Goal: Task Accomplishment & Management: Use online tool/utility

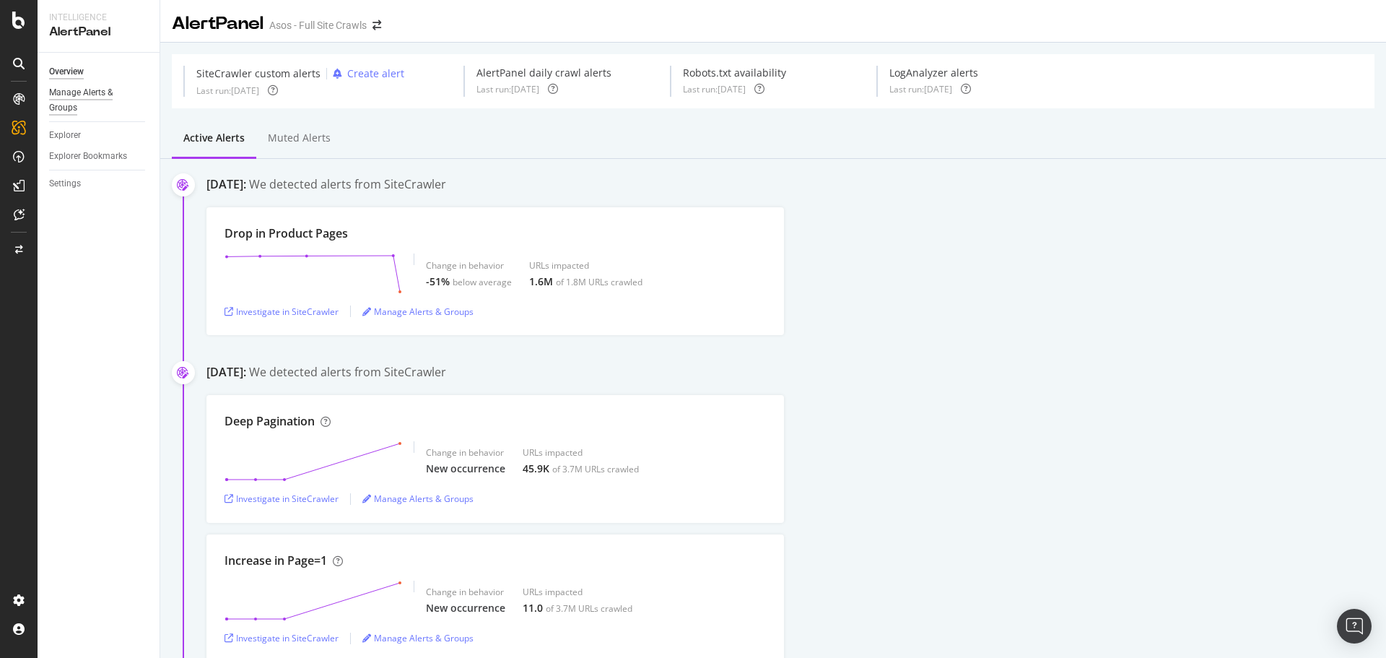
click at [74, 86] on div "Manage Alerts & Groups" at bounding box center [92, 100] width 87 height 30
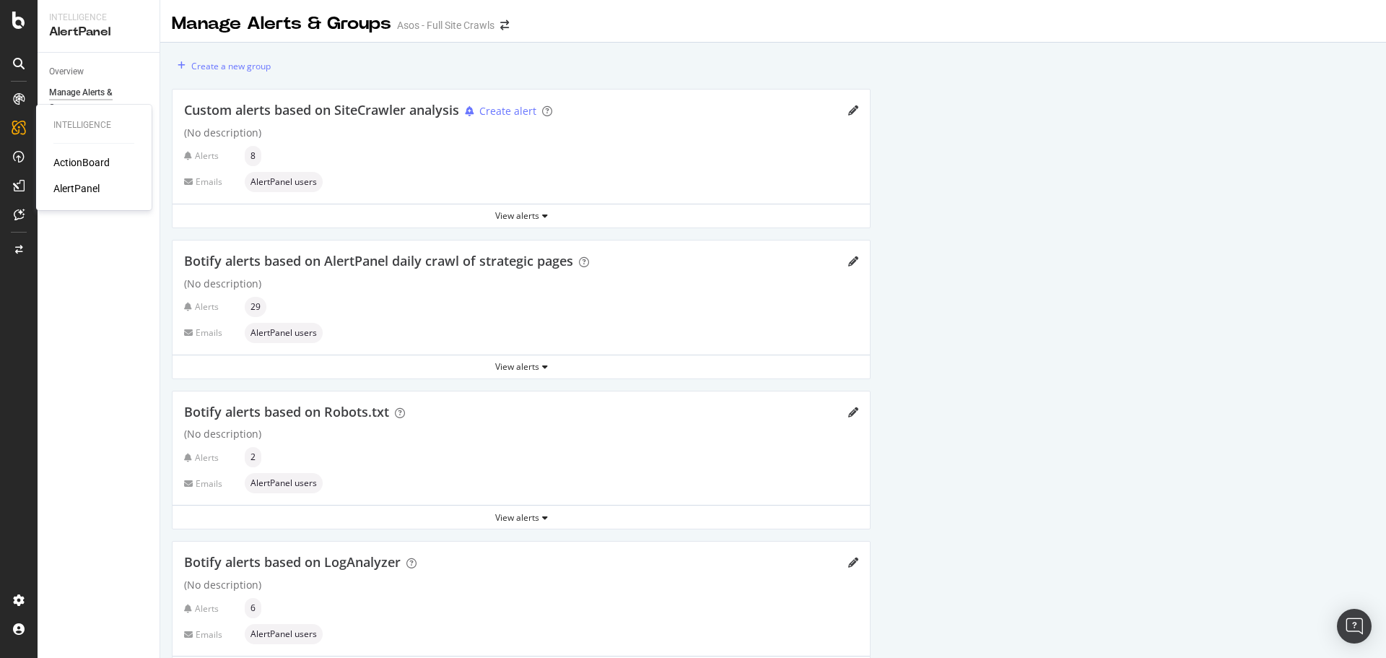
click at [61, 159] on div "ActionBoard" at bounding box center [81, 162] width 56 height 14
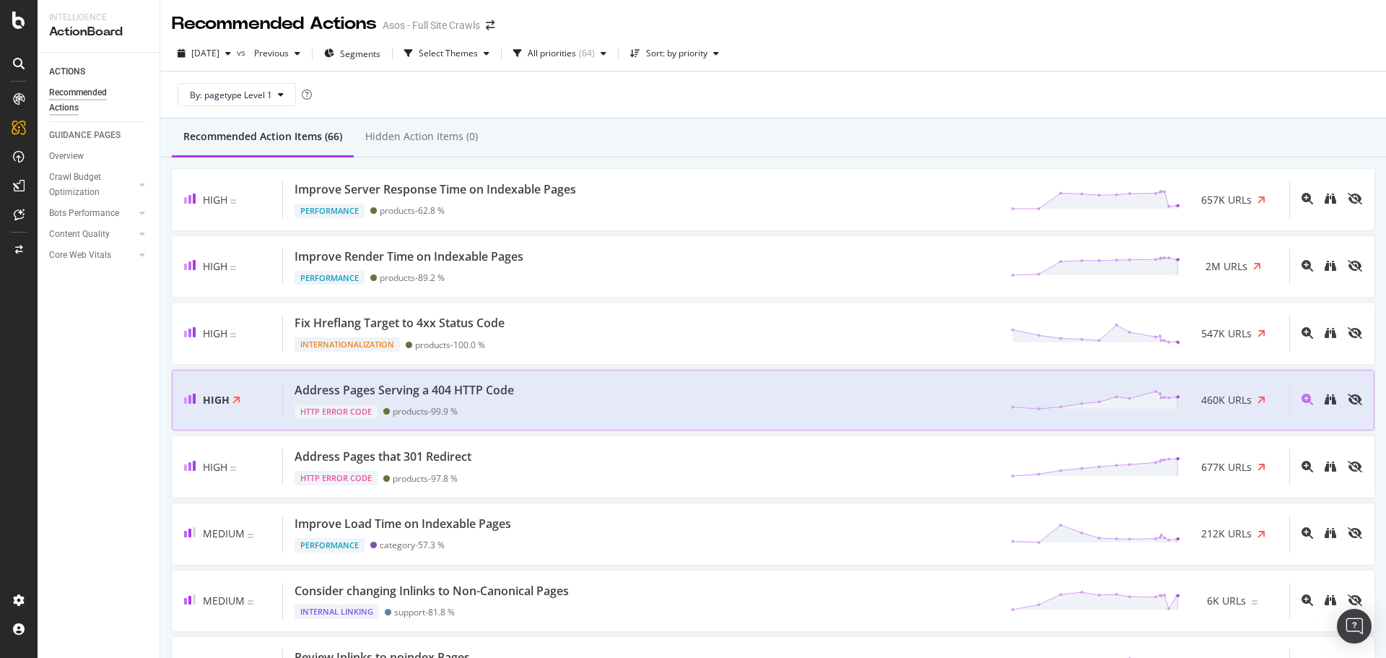
click at [381, 385] on div "Address Pages Serving a 404 HTTP Code" at bounding box center [404, 390] width 219 height 17
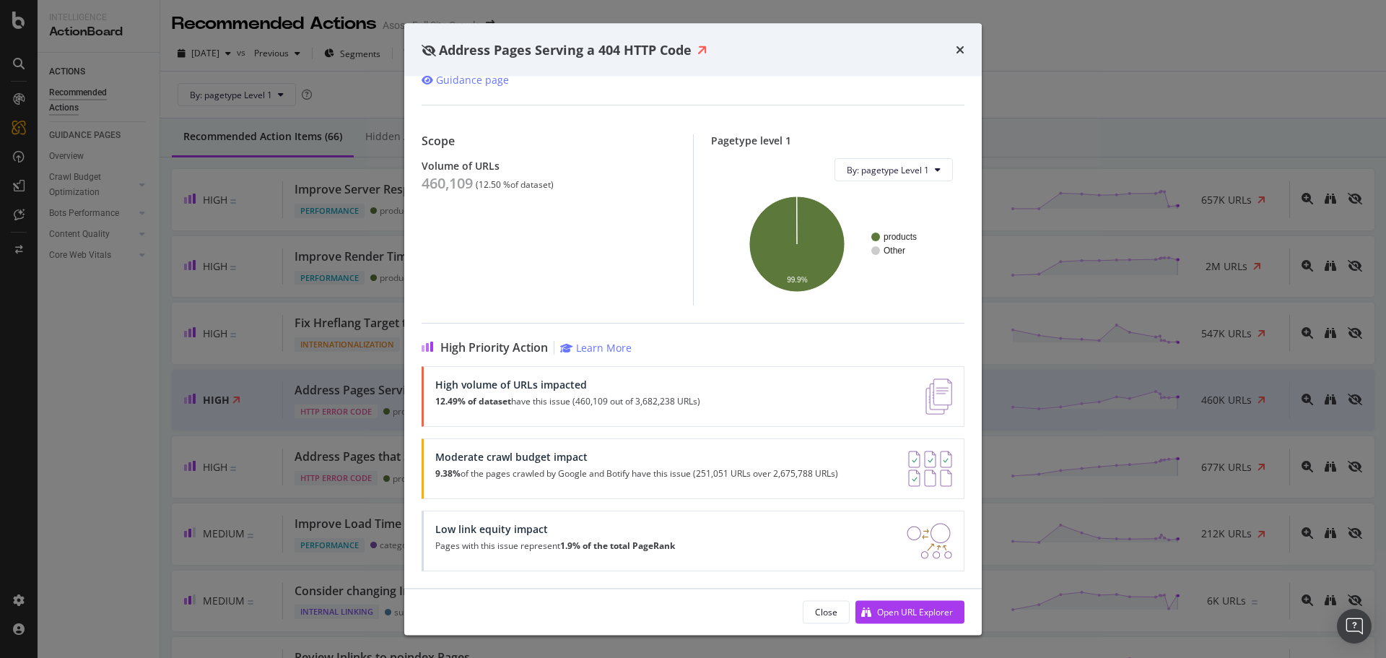
scroll to position [79, 0]
click at [879, 608] on div "Open URL Explorer" at bounding box center [915, 611] width 76 height 12
click at [963, 45] on icon "times" at bounding box center [960, 50] width 9 height 12
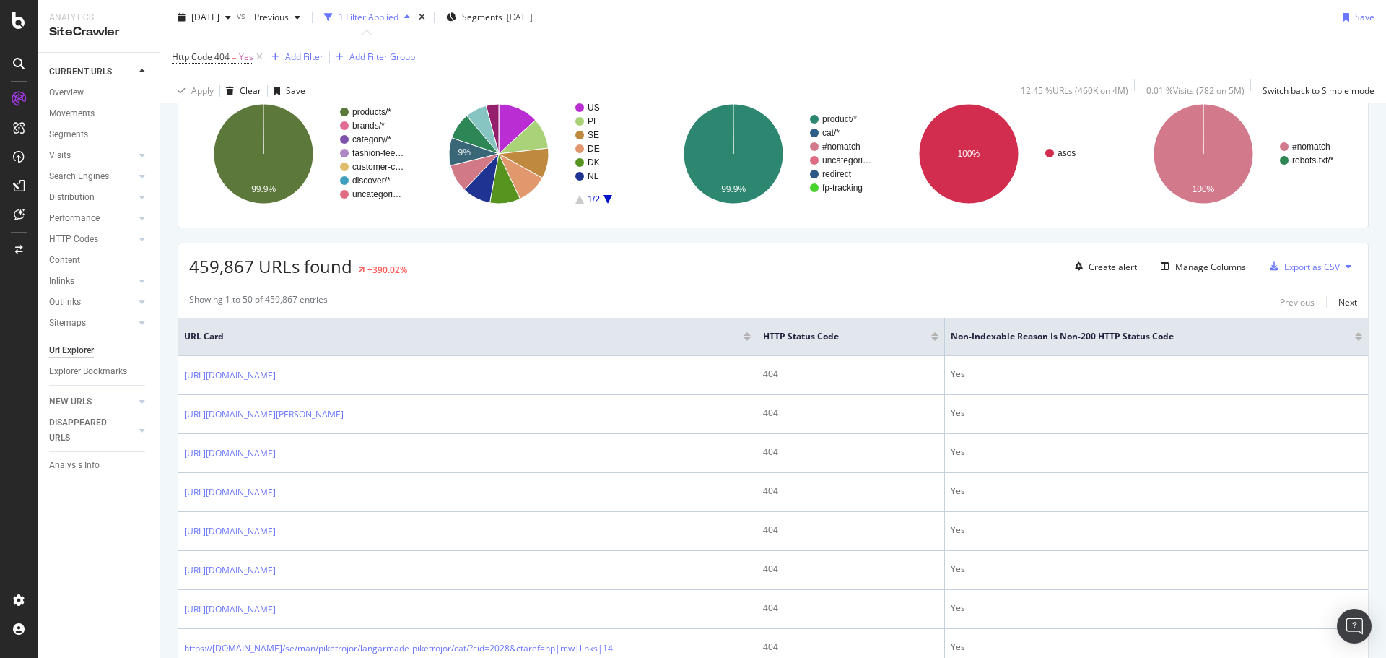
scroll to position [144, 0]
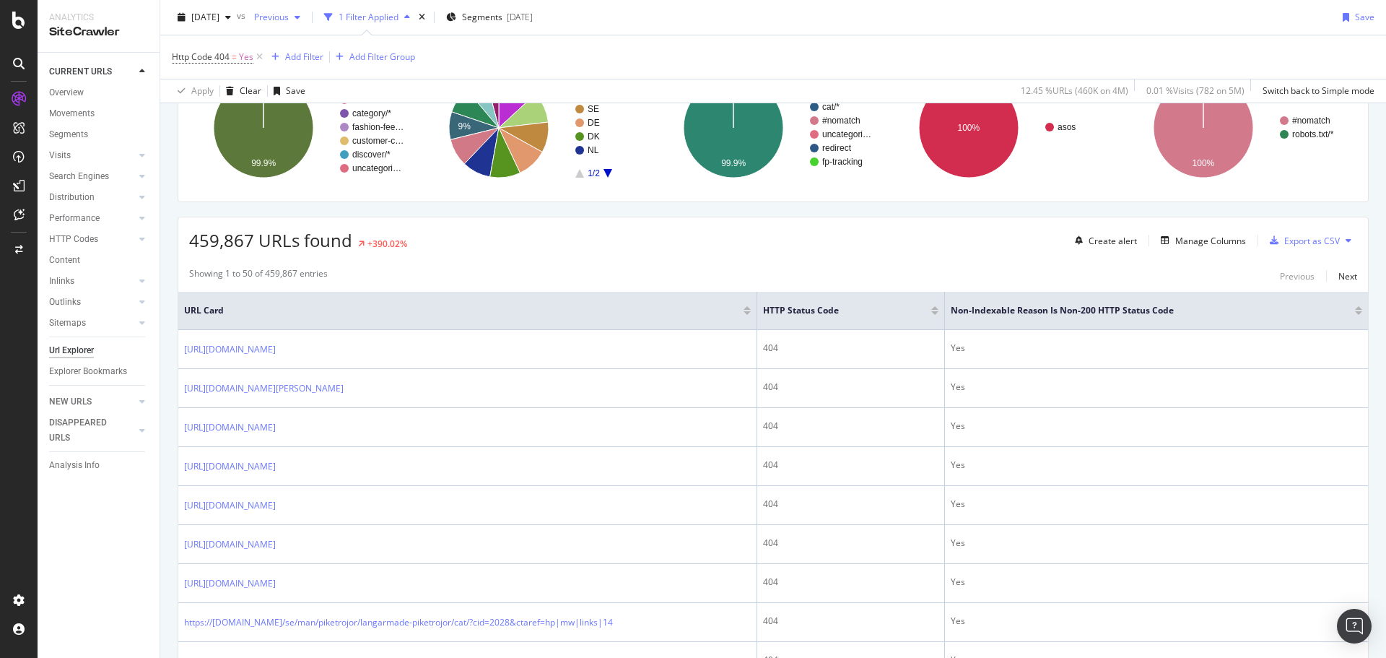
click at [306, 17] on div "button" at bounding box center [297, 17] width 17 height 9
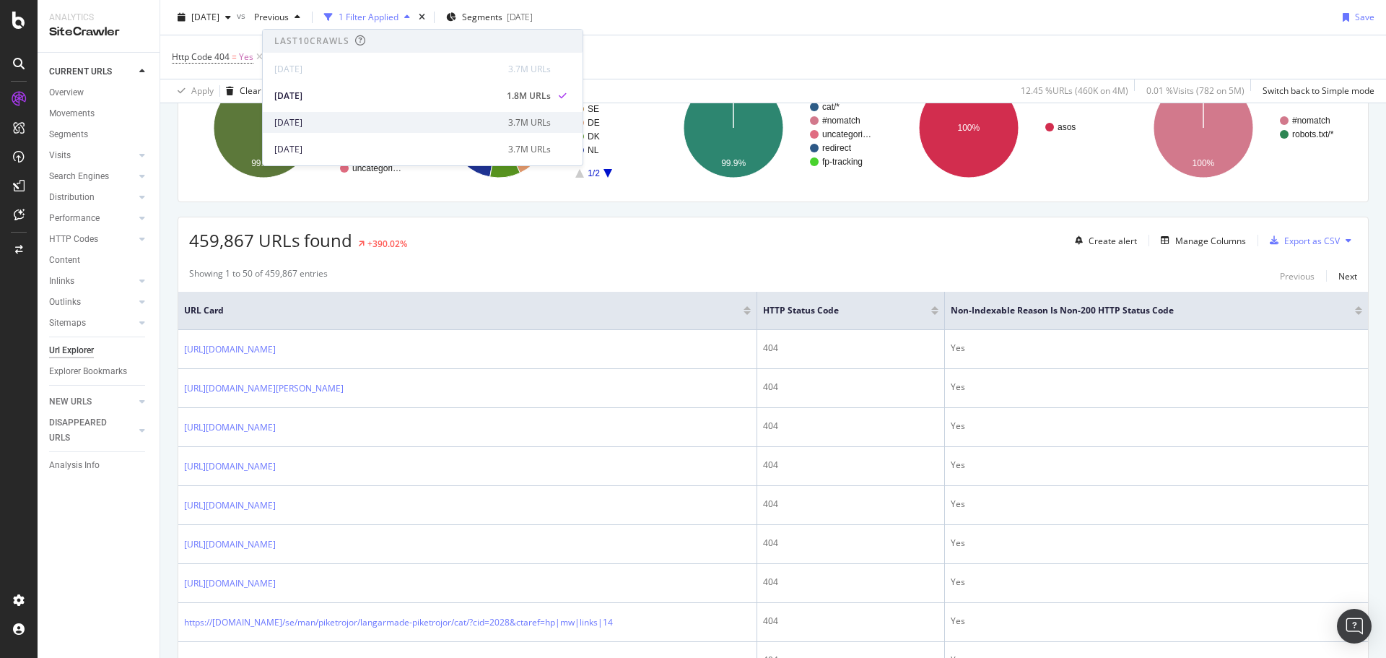
click at [344, 123] on div "2025 Sep. 29th" at bounding box center [386, 122] width 225 height 13
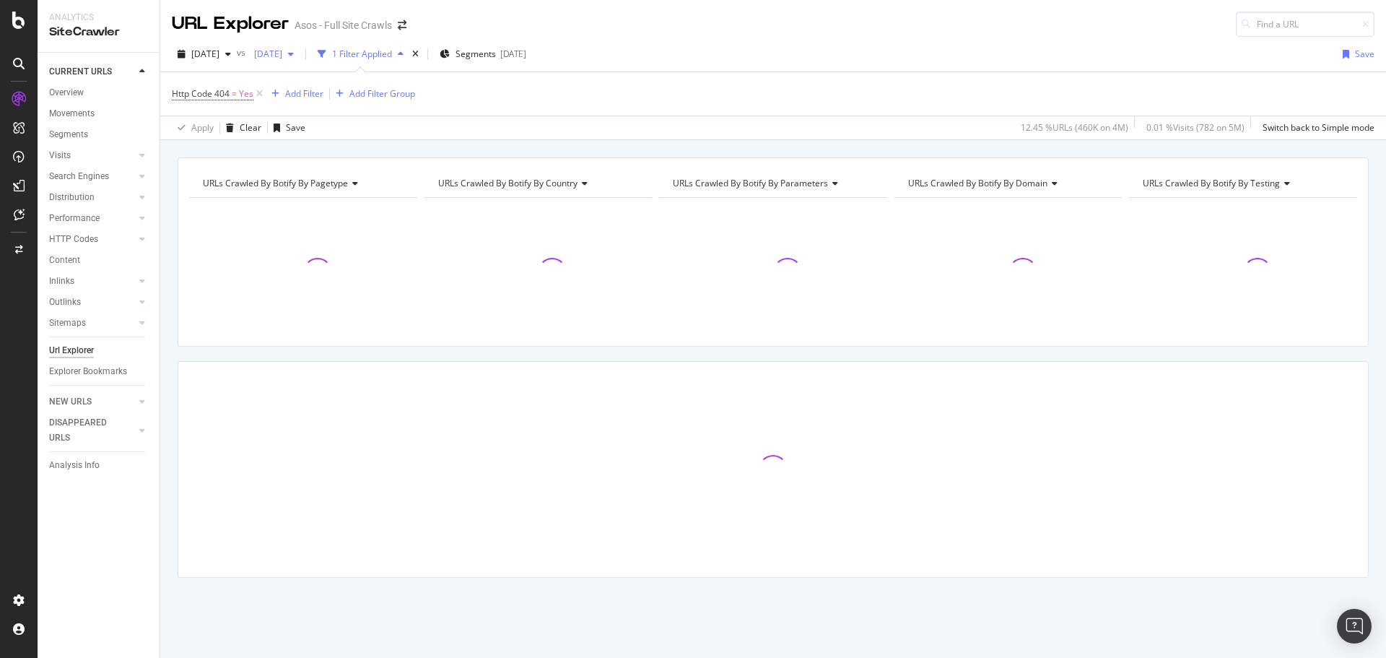
click at [282, 48] on span "2025 Sep. 29th" at bounding box center [265, 54] width 34 height 12
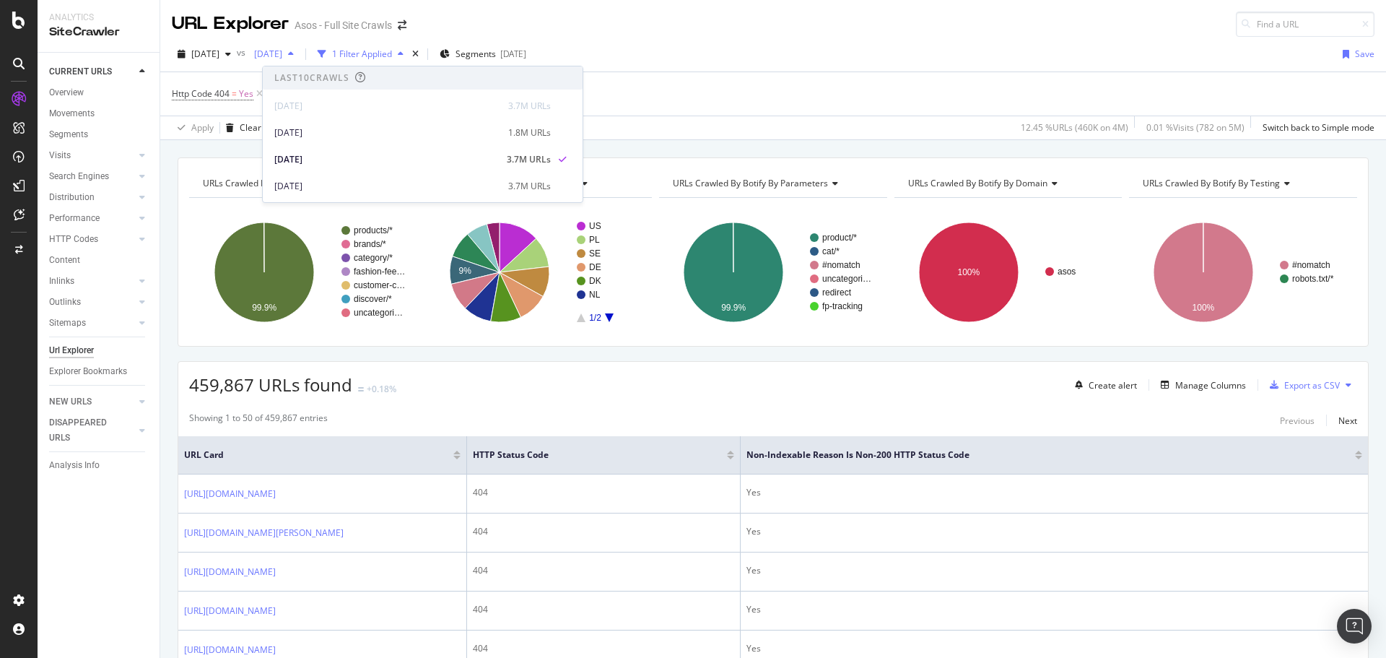
click at [282, 48] on span "2025 Sep. 29th" at bounding box center [265, 54] width 34 height 12
